Goal: Information Seeking & Learning: Learn about a topic

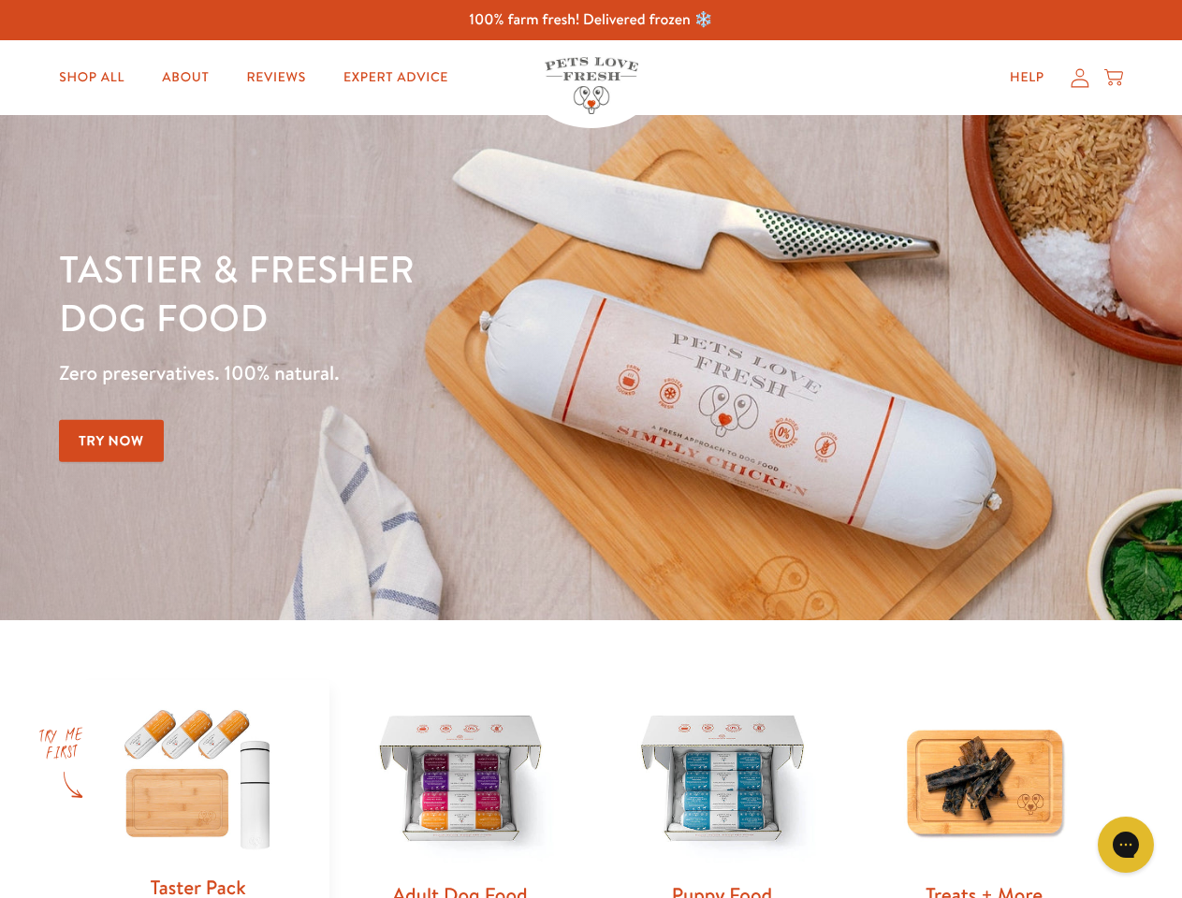
click at [590, 449] on div "Tastier & fresher dog food Zero preservatives. 100% natural. Try Now" at bounding box center [413, 367] width 709 height 247
click at [1125, 845] on icon "Gorgias live chat" at bounding box center [1125, 844] width 18 height 18
